Goal: Find contact information: Obtain details needed to contact an individual or organization

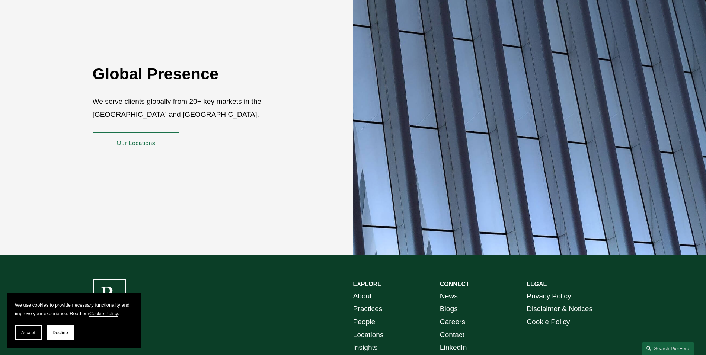
scroll to position [1361, 0]
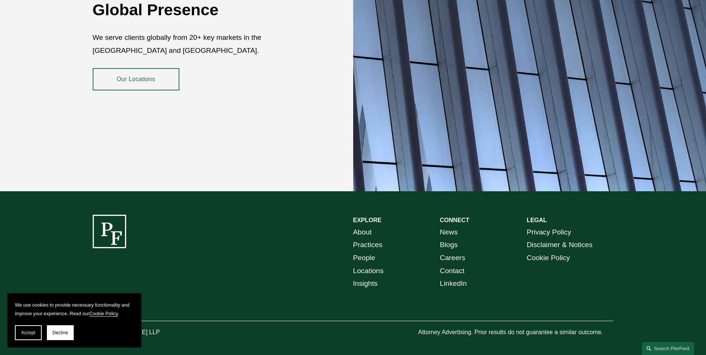
click at [449, 265] on link "Contact" at bounding box center [452, 271] width 25 height 13
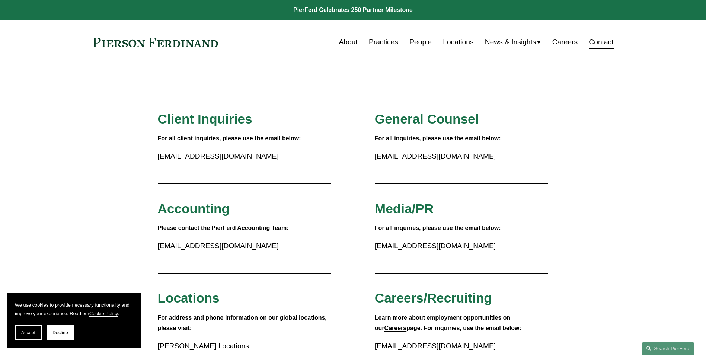
scroll to position [37, 0]
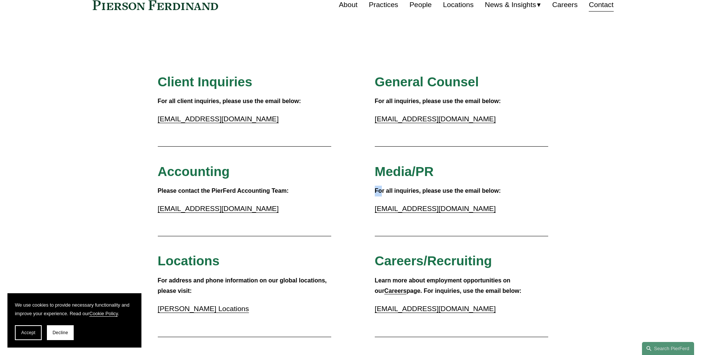
drag, startPoint x: 382, startPoint y: 189, endPoint x: 483, endPoint y: 185, distance: 101.4
click at [483, 185] on div "Media/PR" at bounding box center [462, 174] width 174 height 22
click at [181, 311] on link "[PERSON_NAME] Locations" at bounding box center [203, 309] width 91 height 8
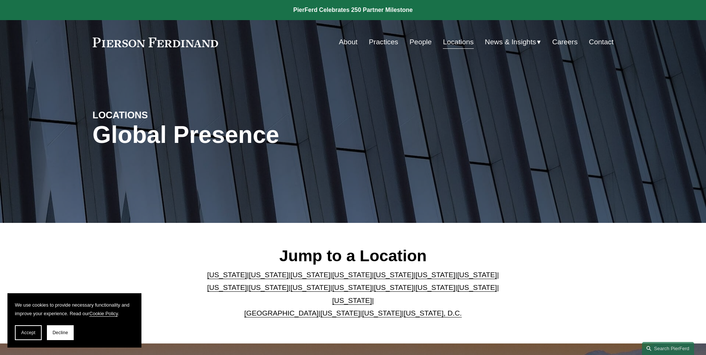
click at [416, 277] on link "[US_STATE]" at bounding box center [436, 275] width 40 height 8
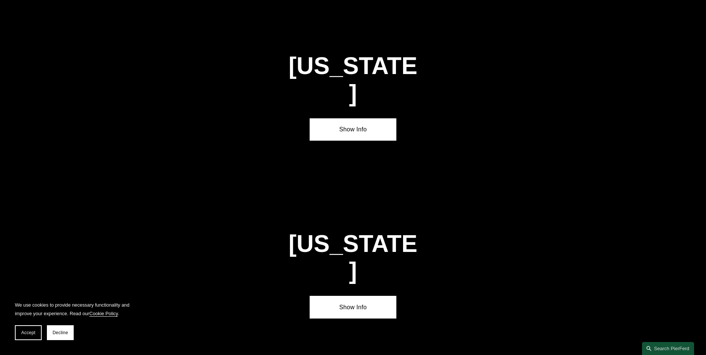
scroll to position [1125, 0]
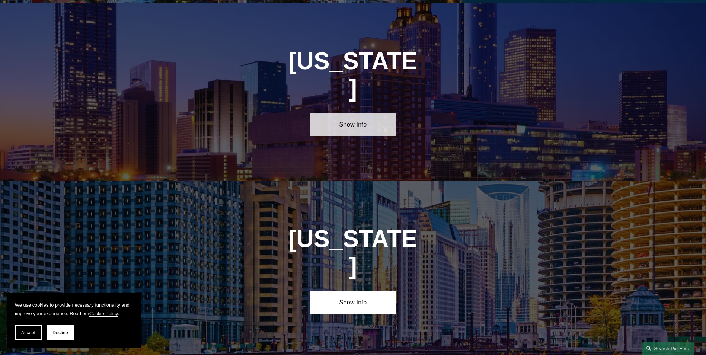
click at [349, 114] on link "Show Info" at bounding box center [353, 125] width 87 height 22
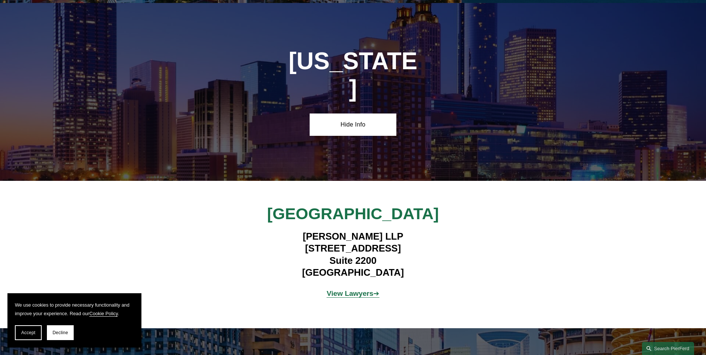
click at [362, 290] on strong "View Lawyers" at bounding box center [350, 294] width 47 height 8
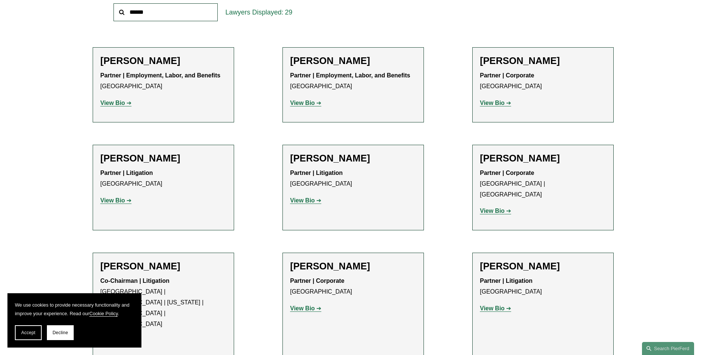
scroll to position [335, 0]
